Goal: Information Seeking & Learning: Learn about a topic

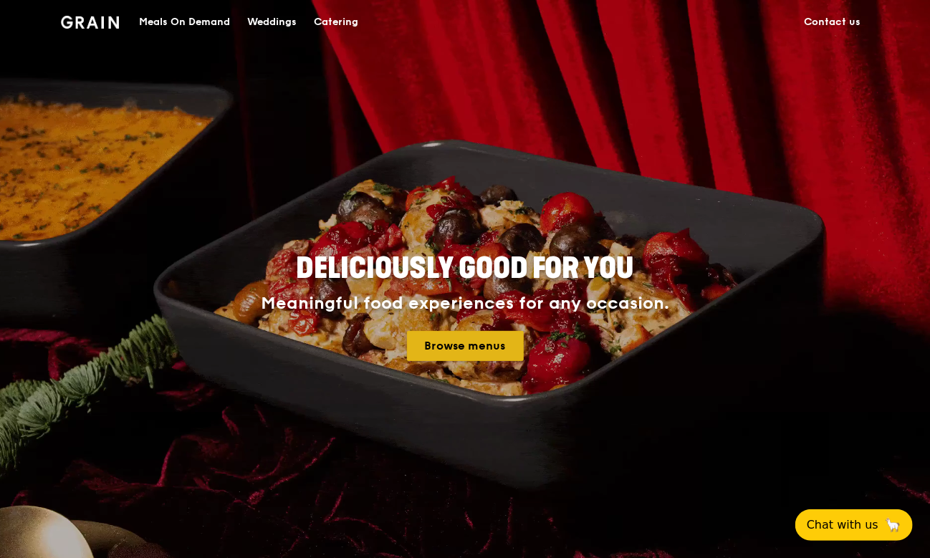
click at [441, 342] on link "Browse menus" at bounding box center [465, 346] width 117 height 30
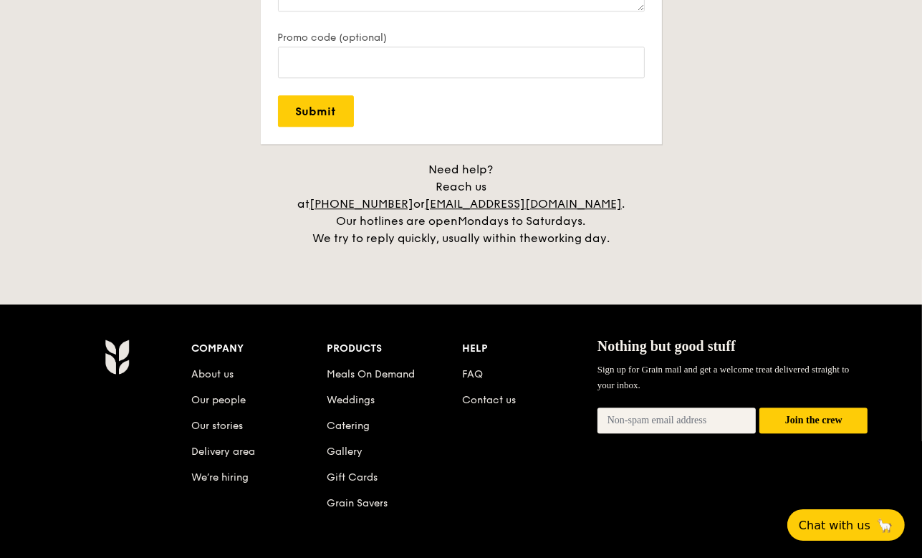
scroll to position [3224, 0]
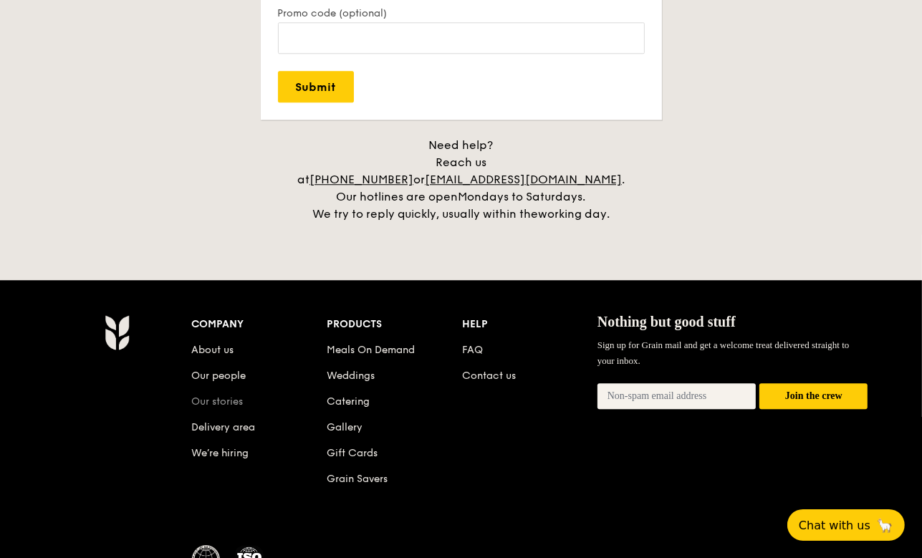
click at [241, 396] on link "Our stories" at bounding box center [218, 402] width 52 height 12
click at [227, 344] on link "About us" at bounding box center [213, 350] width 42 height 12
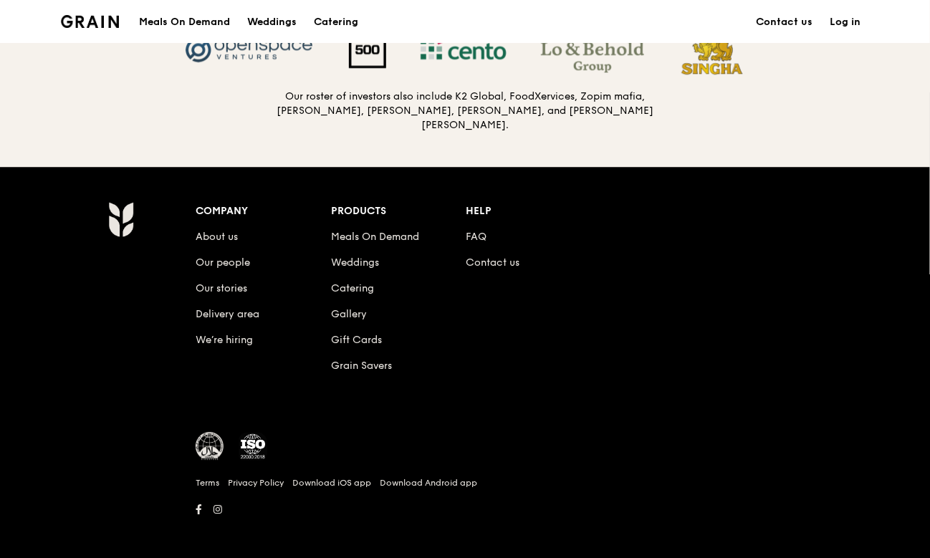
scroll to position [1550, 0]
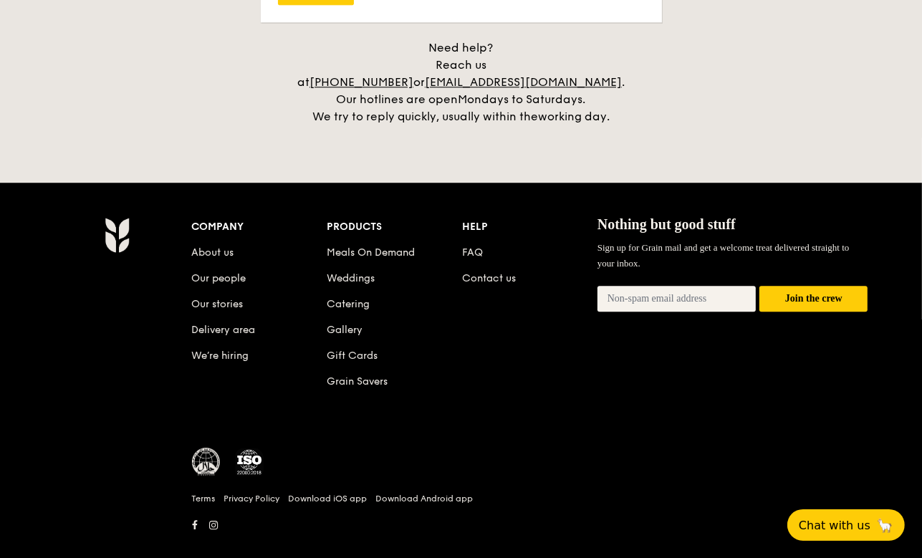
scroll to position [3326, 0]
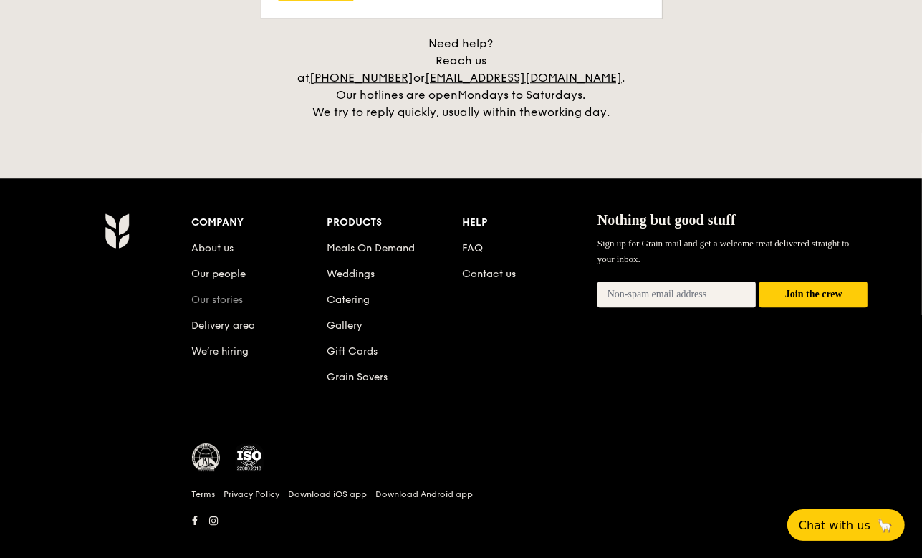
click at [206, 294] on link "Our stories" at bounding box center [218, 300] width 52 height 12
click at [205, 268] on link "Our people" at bounding box center [219, 274] width 54 height 12
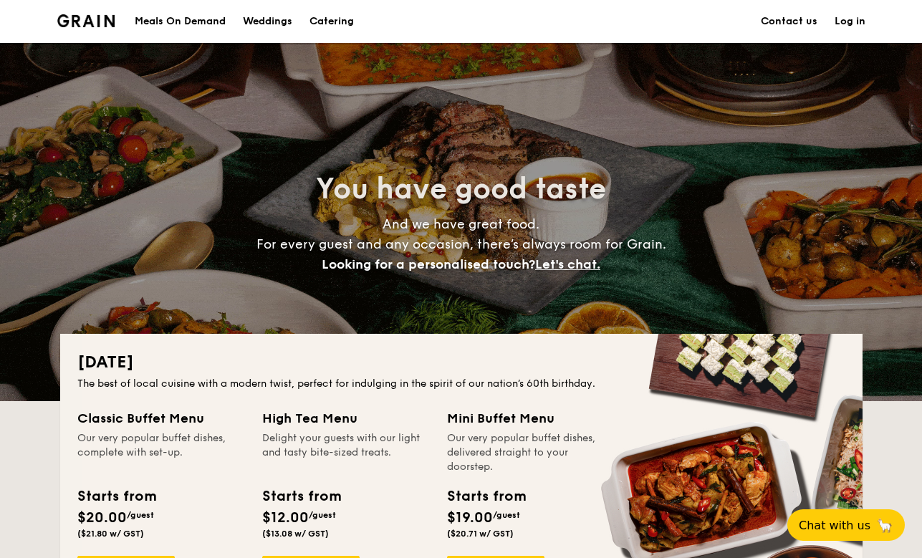
scroll to position [3326, 0]
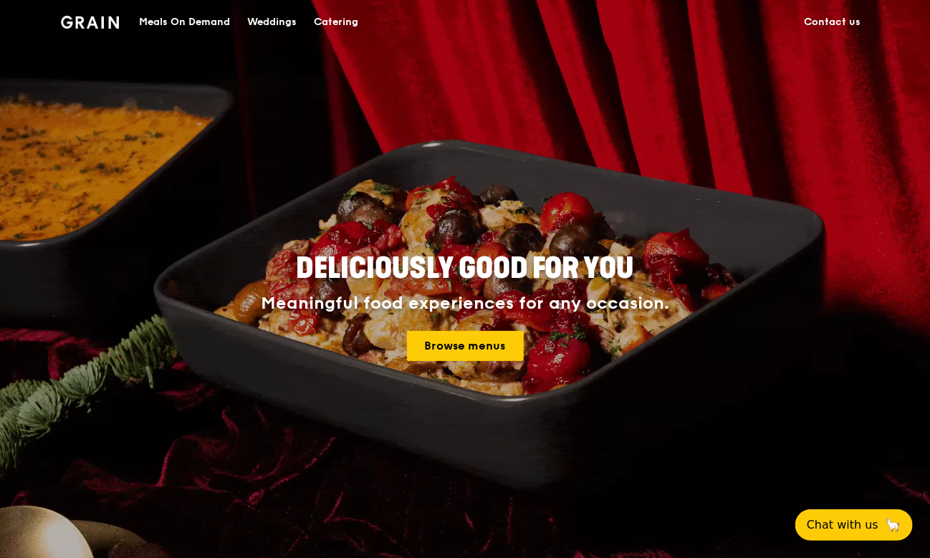
click at [97, 24] on img at bounding box center [90, 22] width 58 height 13
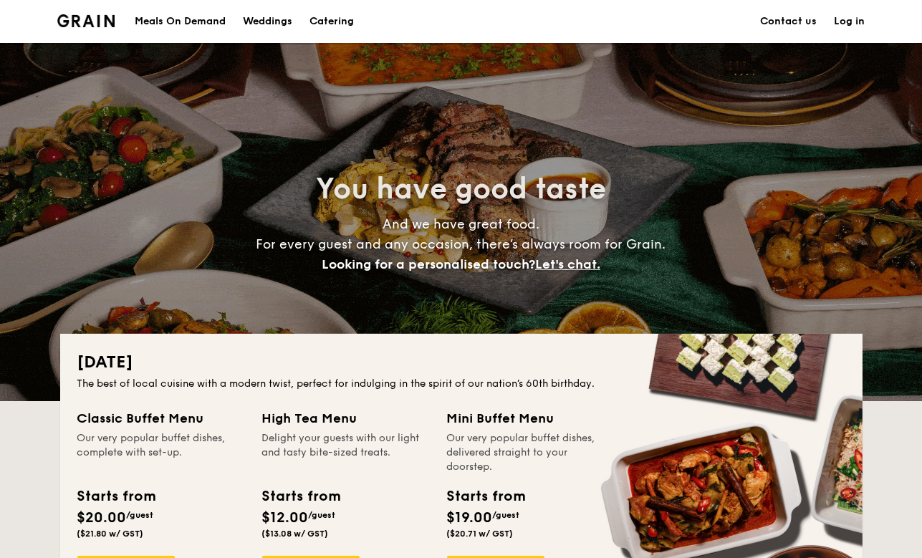
click at [101, 18] on img at bounding box center [86, 20] width 58 height 13
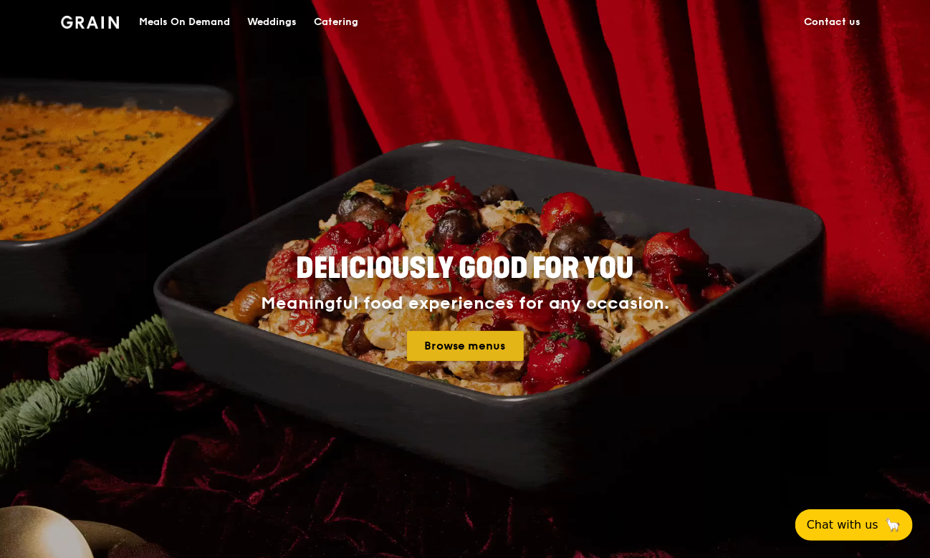
click at [456, 342] on link "Browse menus" at bounding box center [465, 346] width 117 height 30
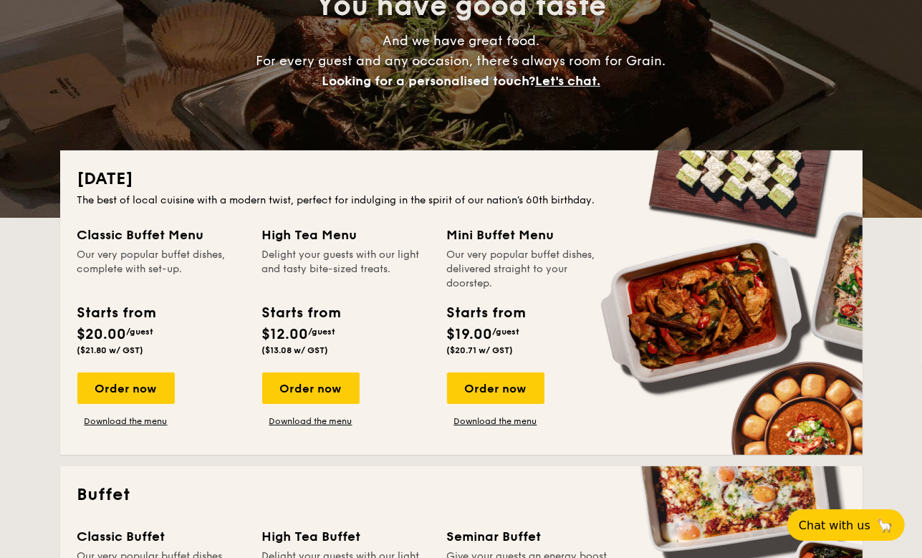
scroll to position [215, 0]
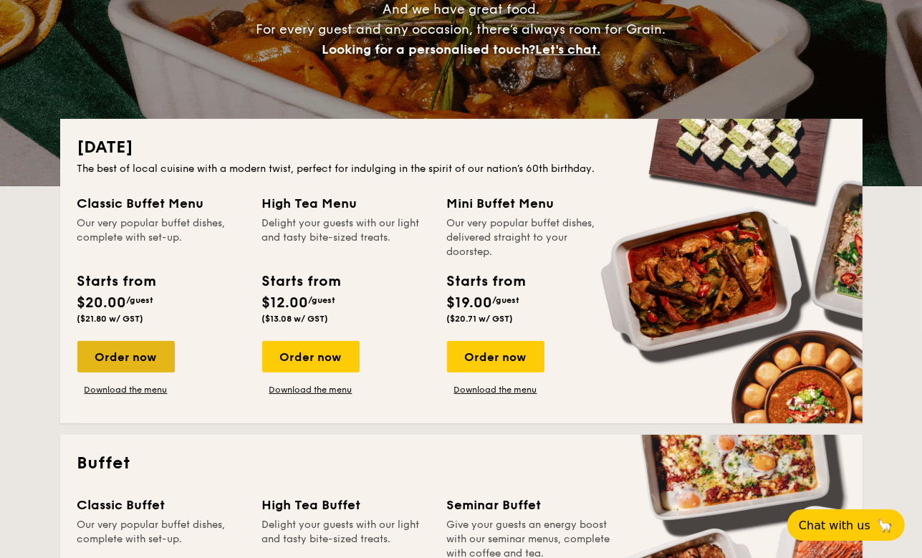
click at [132, 353] on div "Order now" at bounding box center [125, 357] width 97 height 32
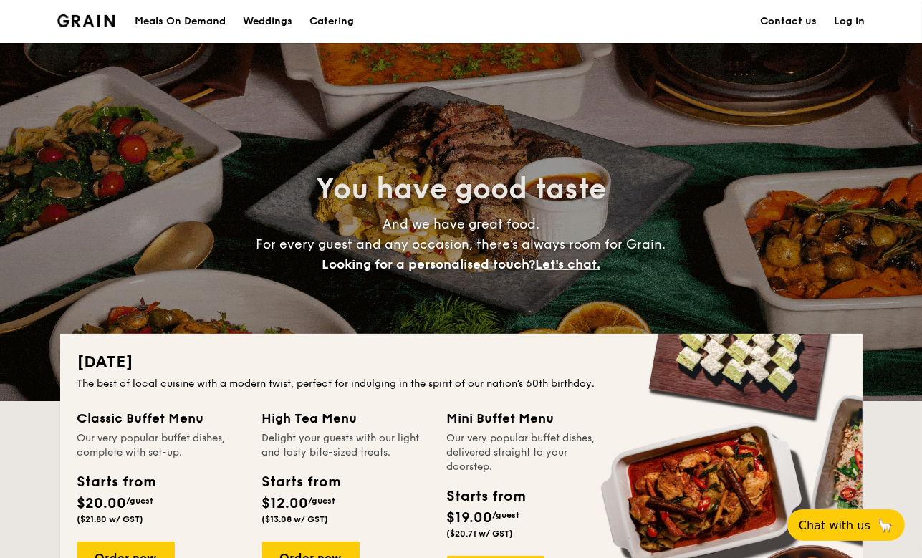
scroll to position [215, 0]
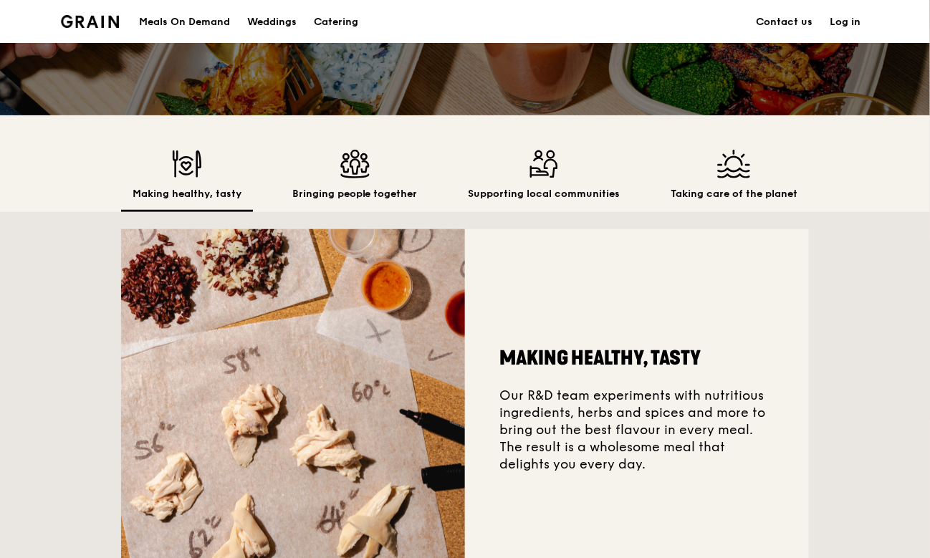
scroll to position [287, 0]
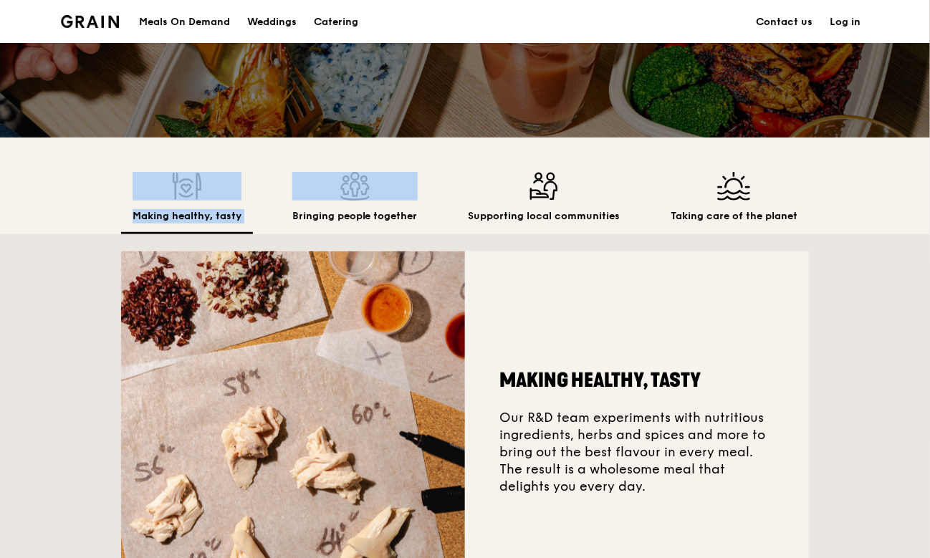
drag, startPoint x: 381, startPoint y: 204, endPoint x: 221, endPoint y: 194, distance: 160.8
click at [221, 194] on div "Making healthy, tasty Bringing people together Supporting local communities Tak…" at bounding box center [465, 203] width 688 height 62
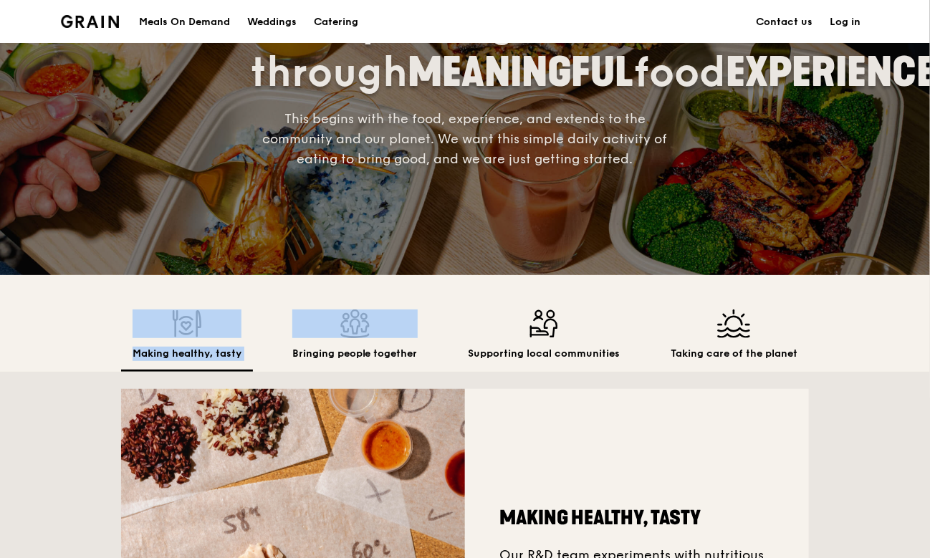
scroll to position [0, 0]
